Goal: Information Seeking & Learning: Learn about a topic

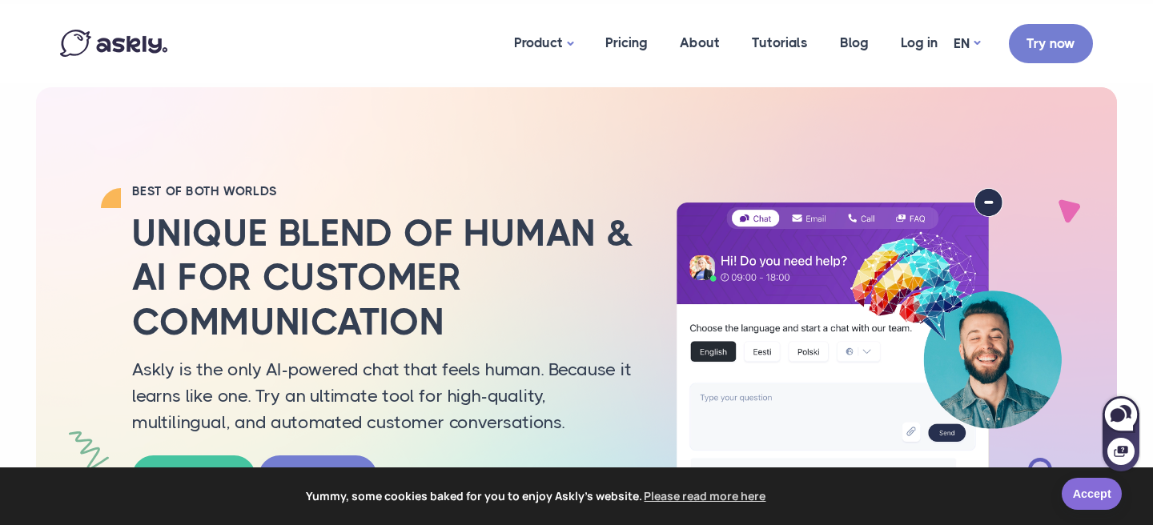
click at [1074, 503] on link "Accept" at bounding box center [1091, 494] width 60 height 32
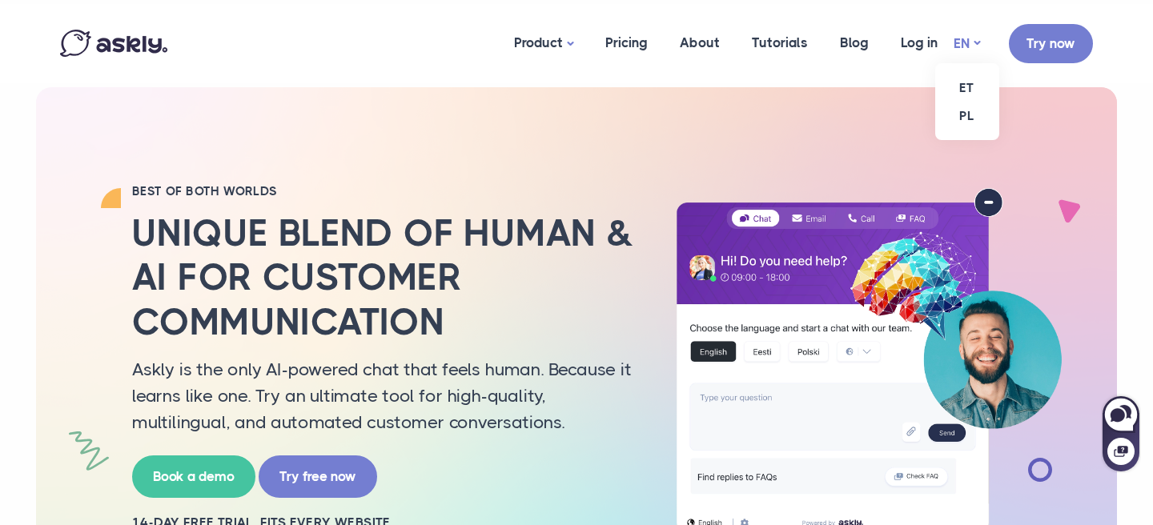
click at [967, 42] on link "EN" at bounding box center [966, 43] width 26 height 23
click at [967, 97] on link "ET" at bounding box center [967, 88] width 64 height 28
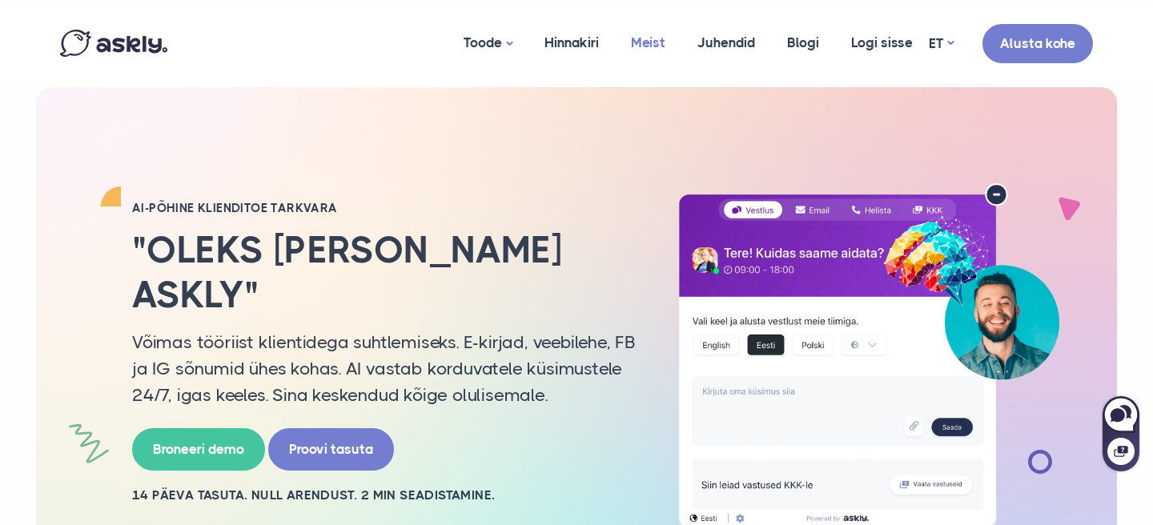
click at [639, 42] on link "Meist" at bounding box center [648, 43] width 66 height 78
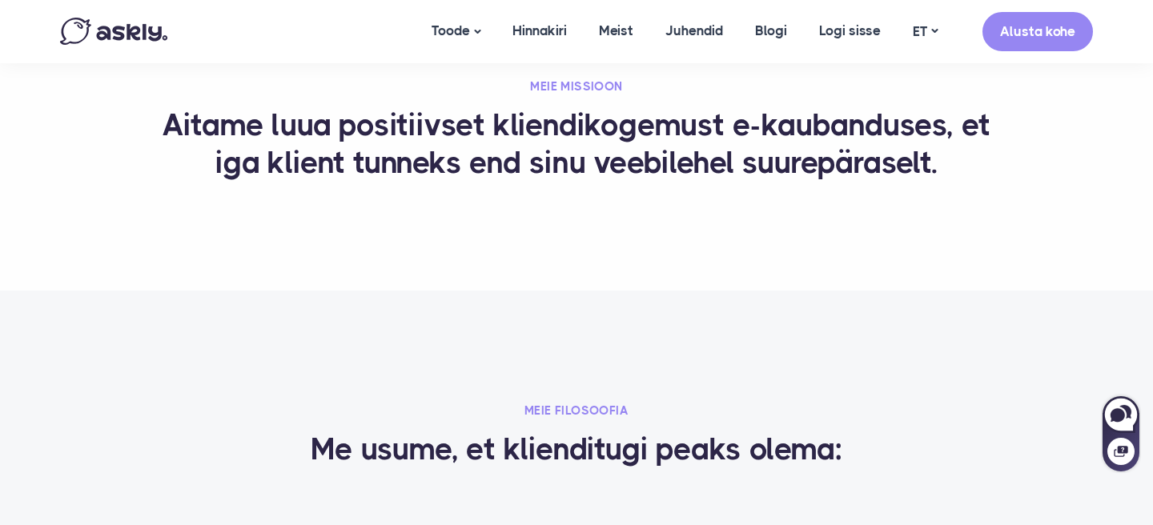
scroll to position [1116, 0]
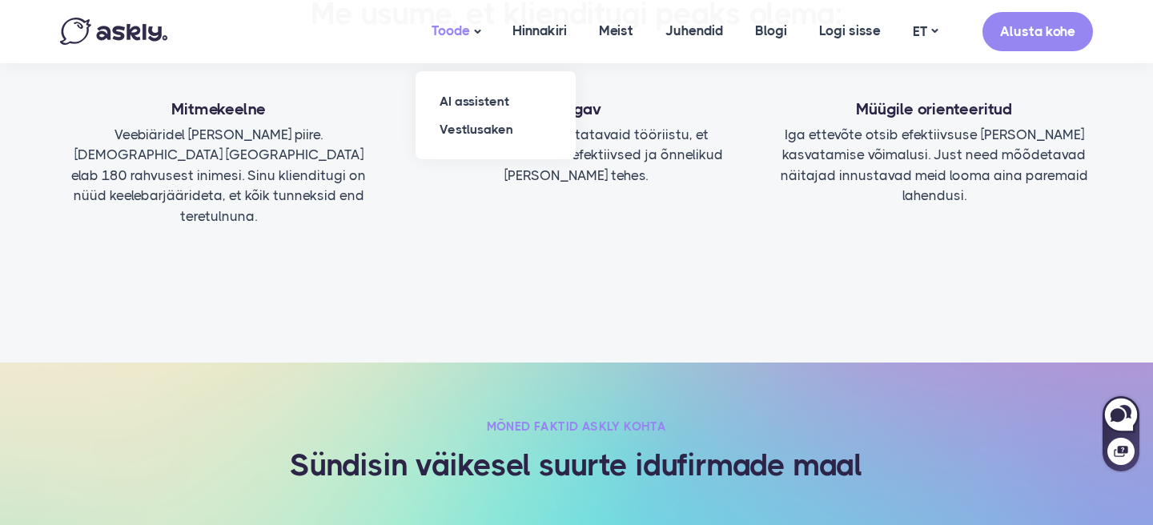
click at [468, 43] on link "Toode" at bounding box center [455, 31] width 81 height 63
click at [472, 98] on link "AI assistent" at bounding box center [495, 101] width 160 height 28
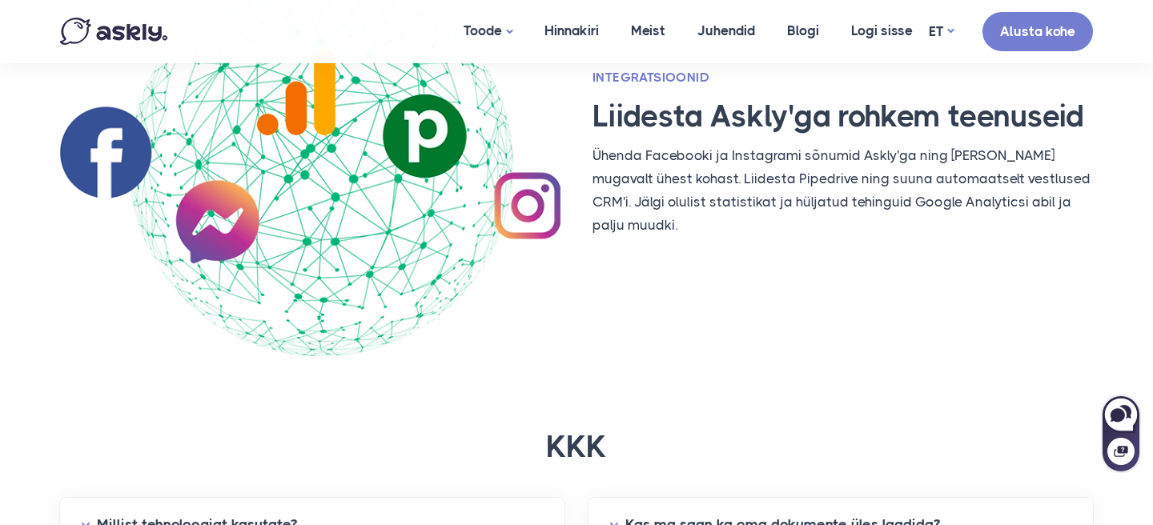
scroll to position [3961, 0]
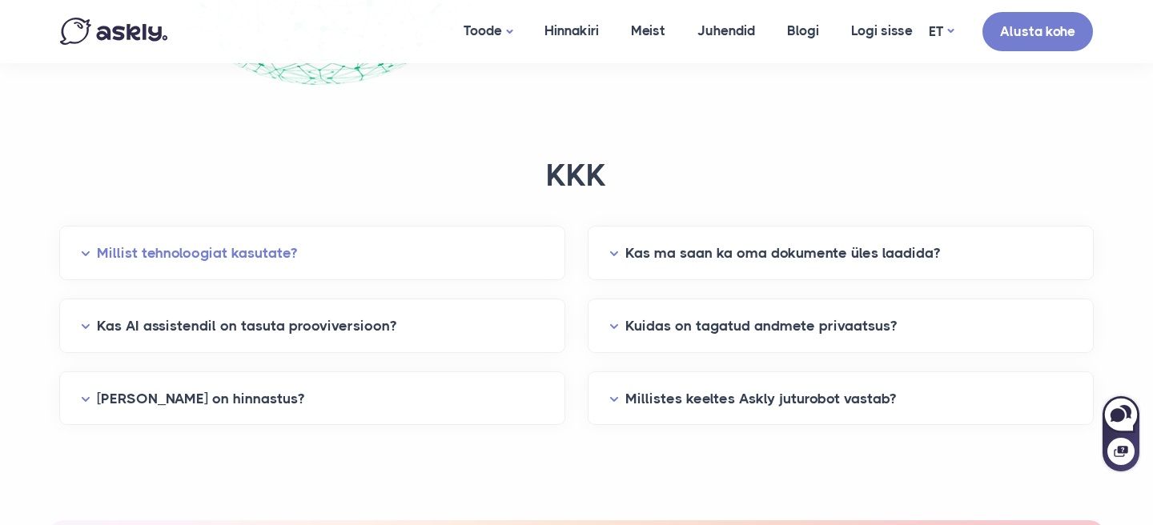
click at [497, 251] on button "Millist tehnoloogiat kasutate?" at bounding box center [312, 253] width 463 height 25
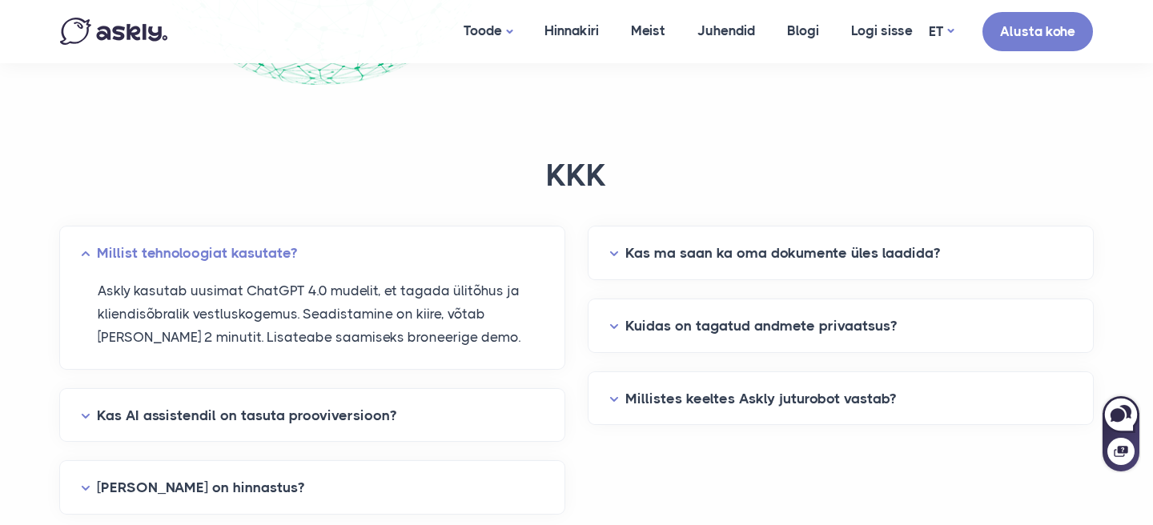
click at [460, 198] on div "KKK Millist tehnoloogiat kasutate? Askly kasutab uusimat ChatGPT 4.0 mudelit, e…" at bounding box center [576, 365] width 1056 height 449
